Goal: Learn about a topic: Learn about a topic

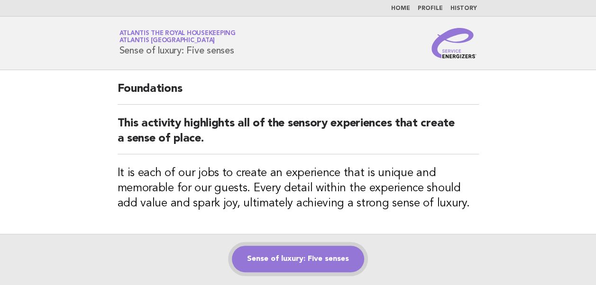
click at [274, 257] on link "Sense of luxury: Five senses" at bounding box center [298, 259] width 132 height 27
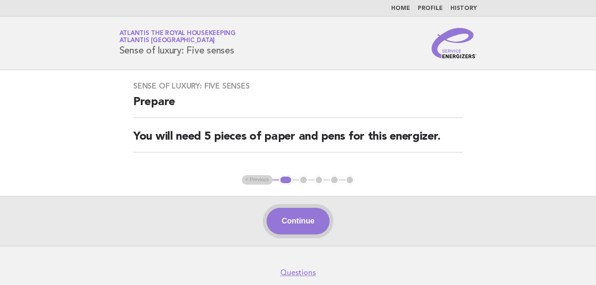
click at [293, 216] on button "Continue" at bounding box center [297, 221] width 63 height 27
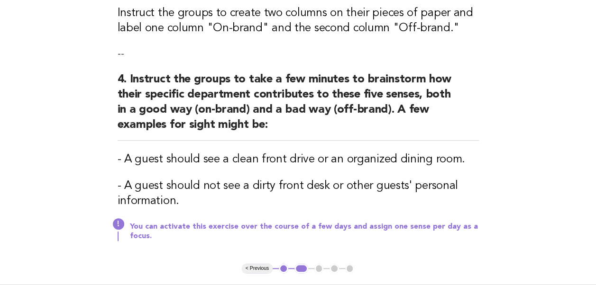
scroll to position [478, 0]
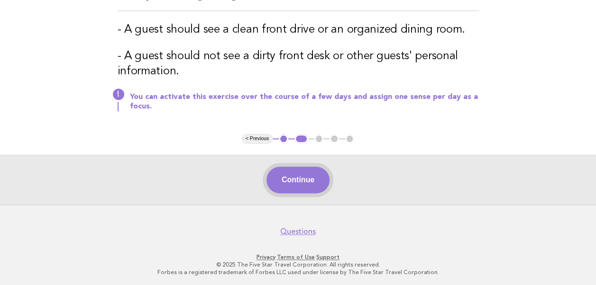
click at [294, 180] on button "Continue" at bounding box center [297, 180] width 63 height 27
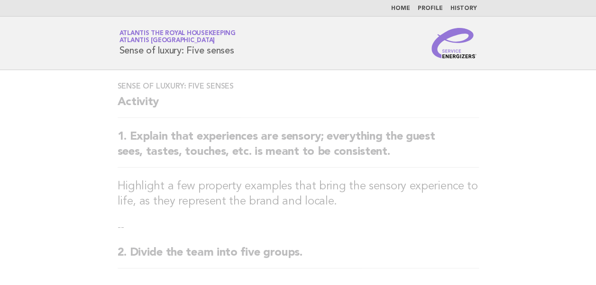
scroll to position [0, 0]
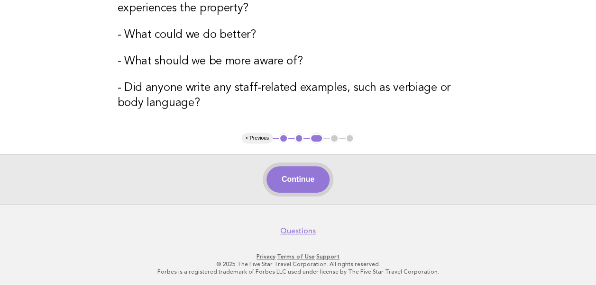
click at [299, 183] on button "Continue" at bounding box center [297, 179] width 63 height 27
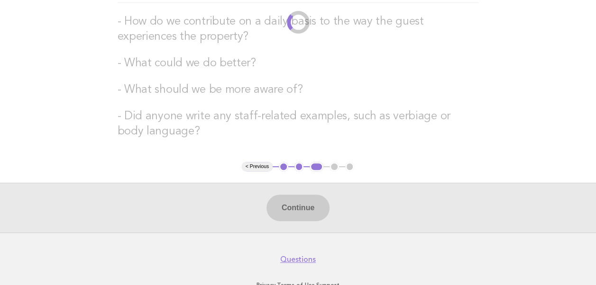
scroll to position [190, 0]
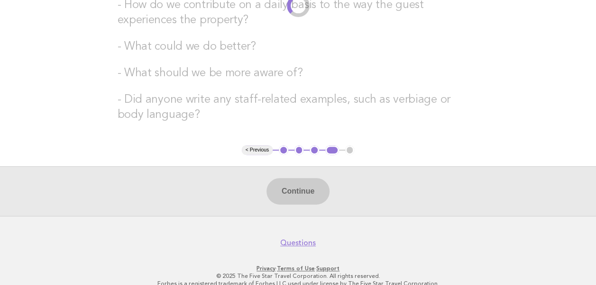
click at [302, 187] on div "Continue" at bounding box center [298, 191] width 596 height 50
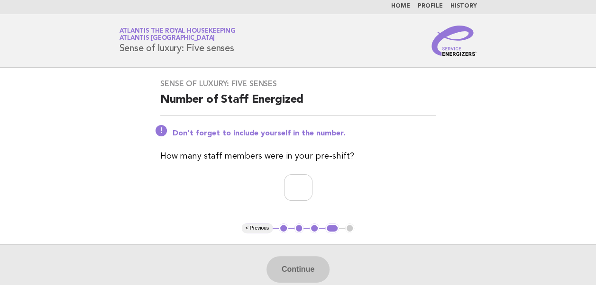
scroll to position [0, 0]
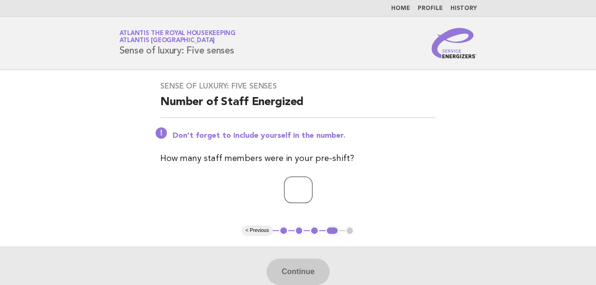
click at [289, 192] on input "number" at bounding box center [298, 190] width 28 height 27
type input "**"
click at [390, 192] on p "**" at bounding box center [297, 190] width 275 height 27
click at [301, 264] on button "Continue" at bounding box center [297, 272] width 63 height 27
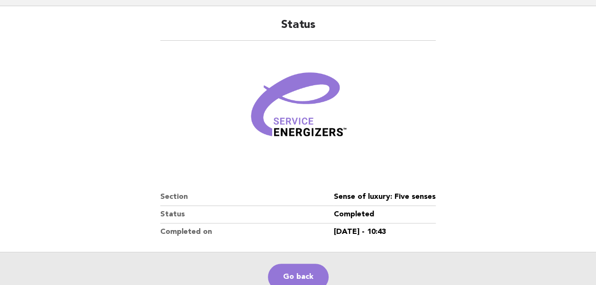
scroll to position [162, 0]
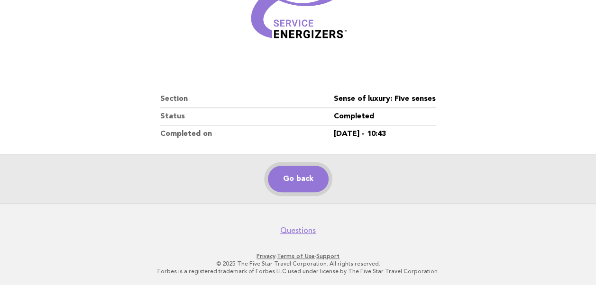
click at [294, 179] on link "Go back" at bounding box center [298, 179] width 61 height 27
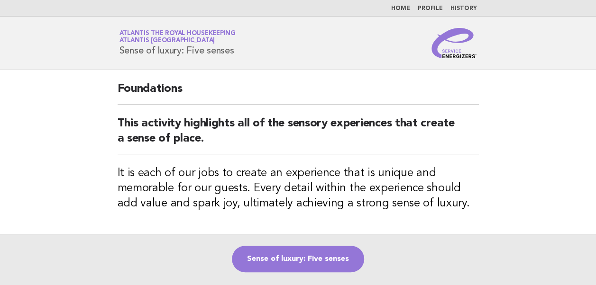
scroll to position [95, 0]
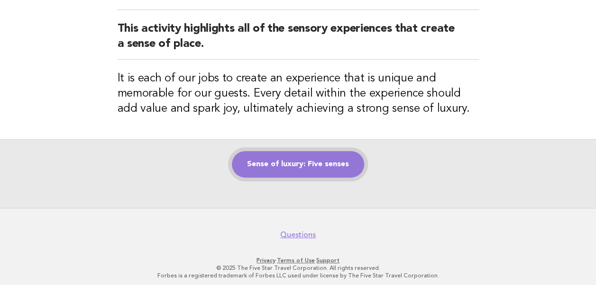
click at [296, 169] on link "Sense of luxury: Five senses" at bounding box center [298, 164] width 132 height 27
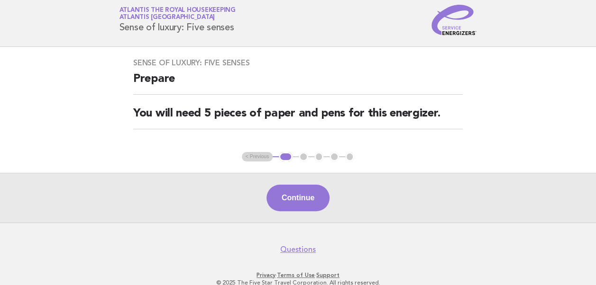
scroll to position [42, 0]
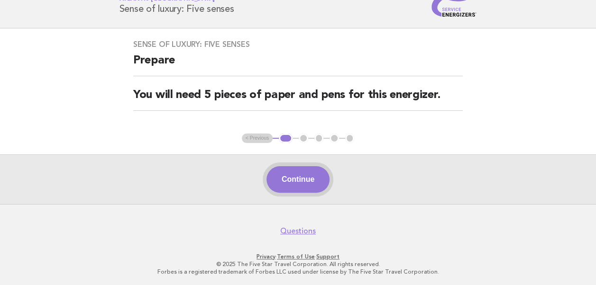
click at [299, 178] on button "Continue" at bounding box center [297, 179] width 63 height 27
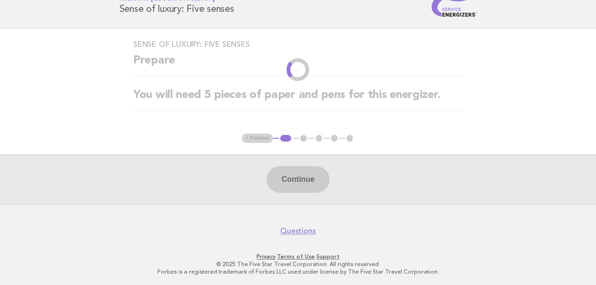
scroll to position [0, 0]
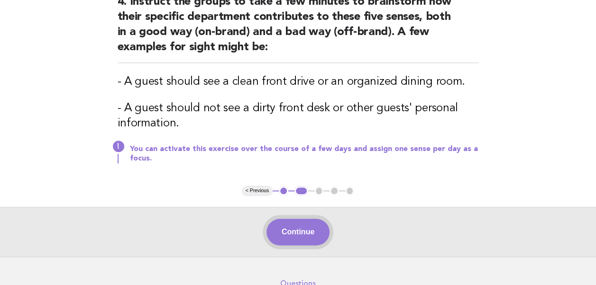
click at [292, 232] on button "Continue" at bounding box center [297, 232] width 63 height 27
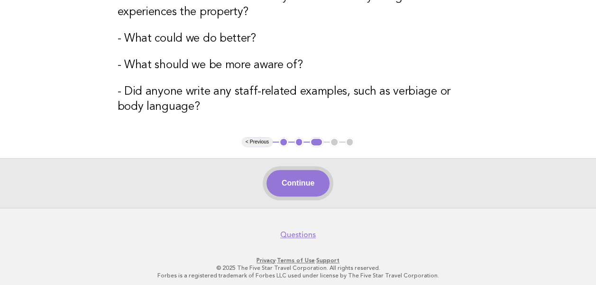
click at [300, 184] on button "Continue" at bounding box center [297, 183] width 63 height 27
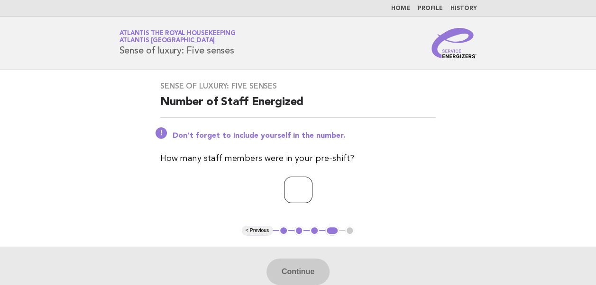
click at [297, 187] on input "number" at bounding box center [298, 190] width 28 height 27
type input "**"
click at [296, 272] on button "Continue" at bounding box center [297, 272] width 63 height 27
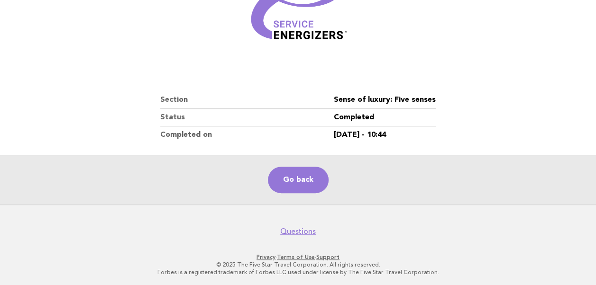
scroll to position [162, 0]
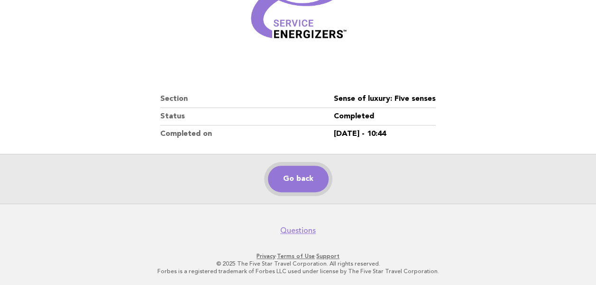
click at [293, 175] on link "Go back" at bounding box center [298, 179] width 61 height 27
